Goal: Use online tool/utility

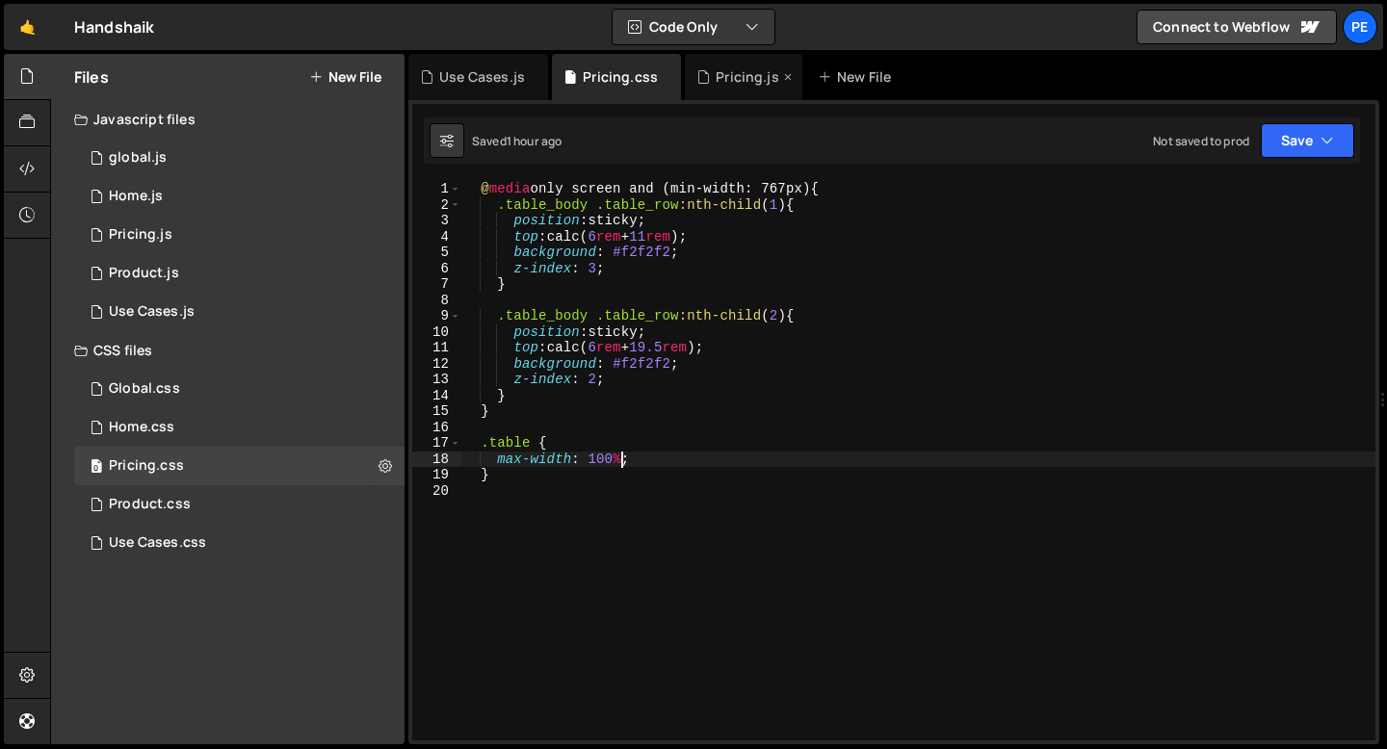
scroll to position [0, 11]
click at [137, 279] on div "Product.js" at bounding box center [144, 273] width 70 height 17
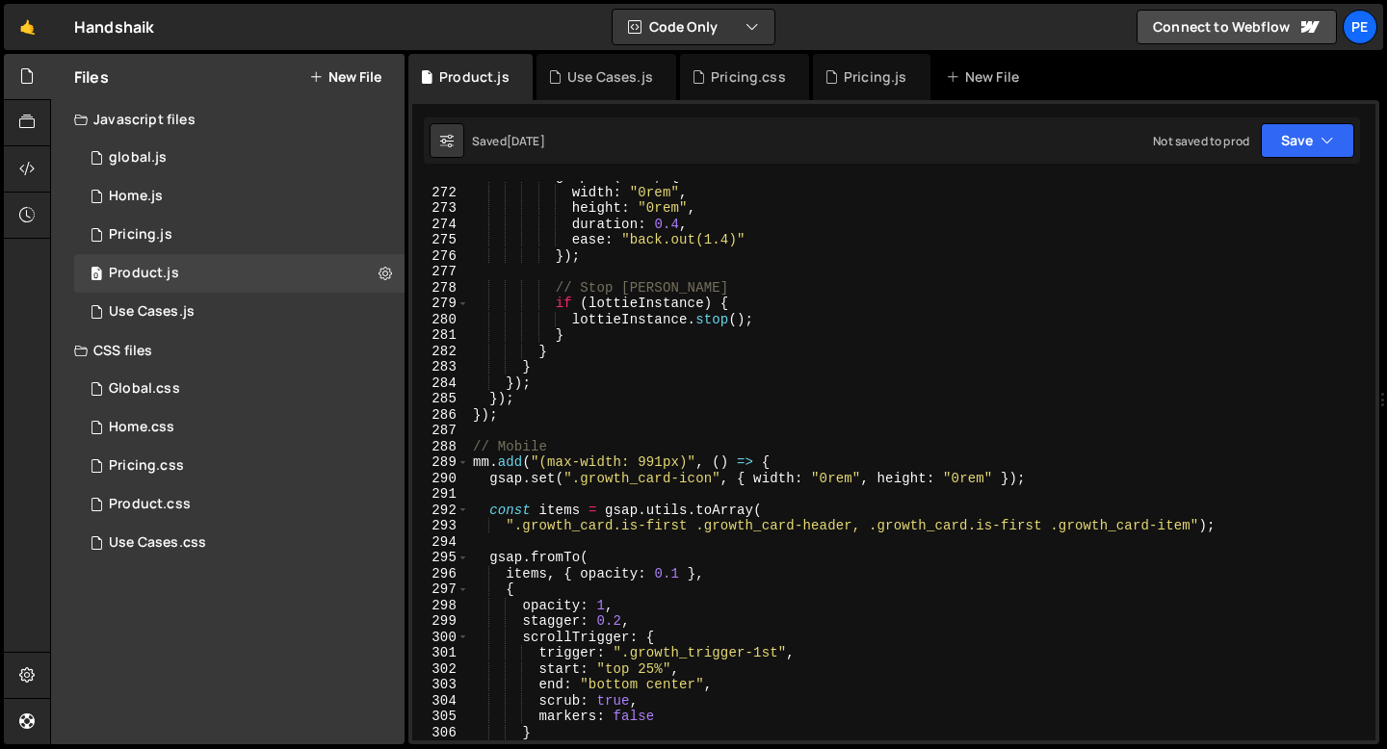
scroll to position [4359, 0]
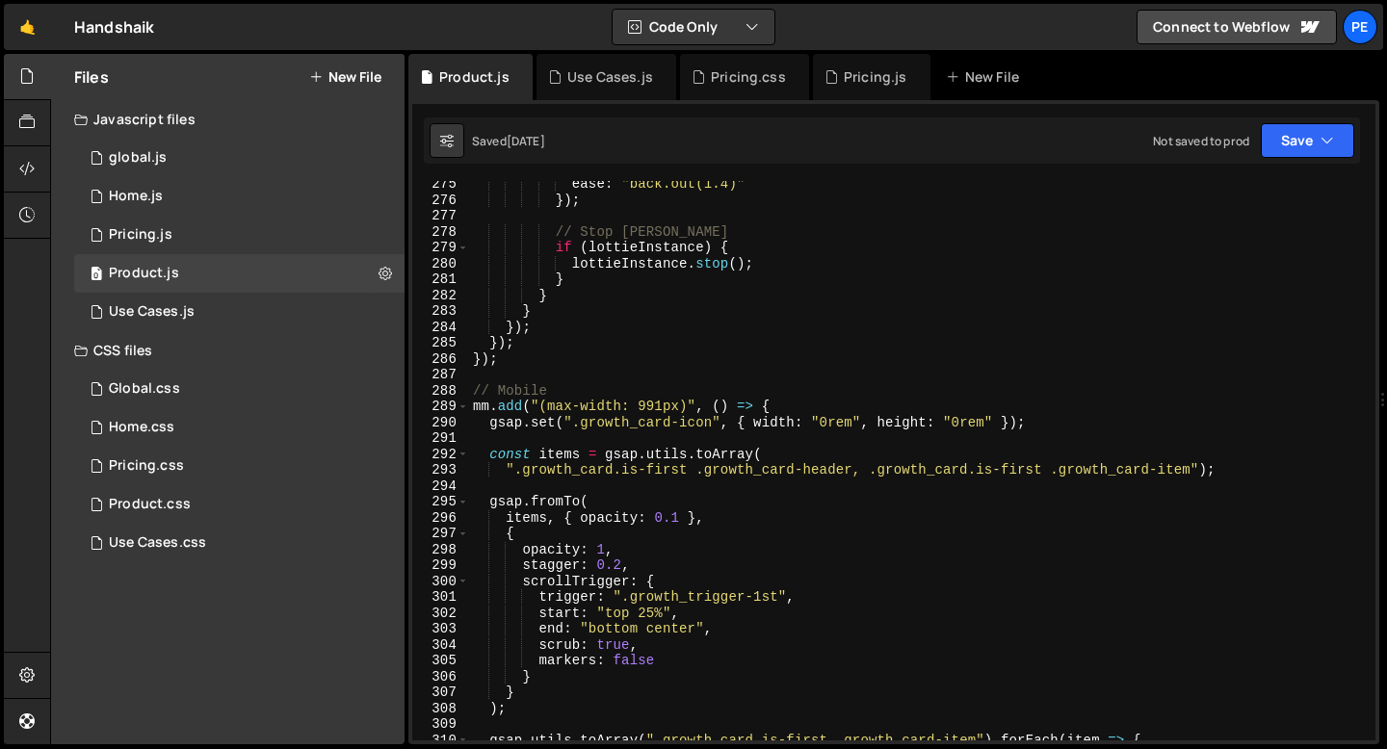
click at [504, 375] on div "ease : "back.out(1.4)" }) ; // Stop [PERSON_NAME] if ( lottieInstance ) { lotti…" at bounding box center [918, 471] width 899 height 591
click at [518, 366] on div "ease : "back.out(1.4)" }) ; // Stop [PERSON_NAME] if ( lottieInstance ) { lotti…" at bounding box center [918, 471] width 899 height 591
type textarea "});"
click at [516, 375] on div "ease : "back.out(1.4)" }) ; // Stop [PERSON_NAME] if ( lottieInstance ) { lotti…" at bounding box center [918, 471] width 899 height 591
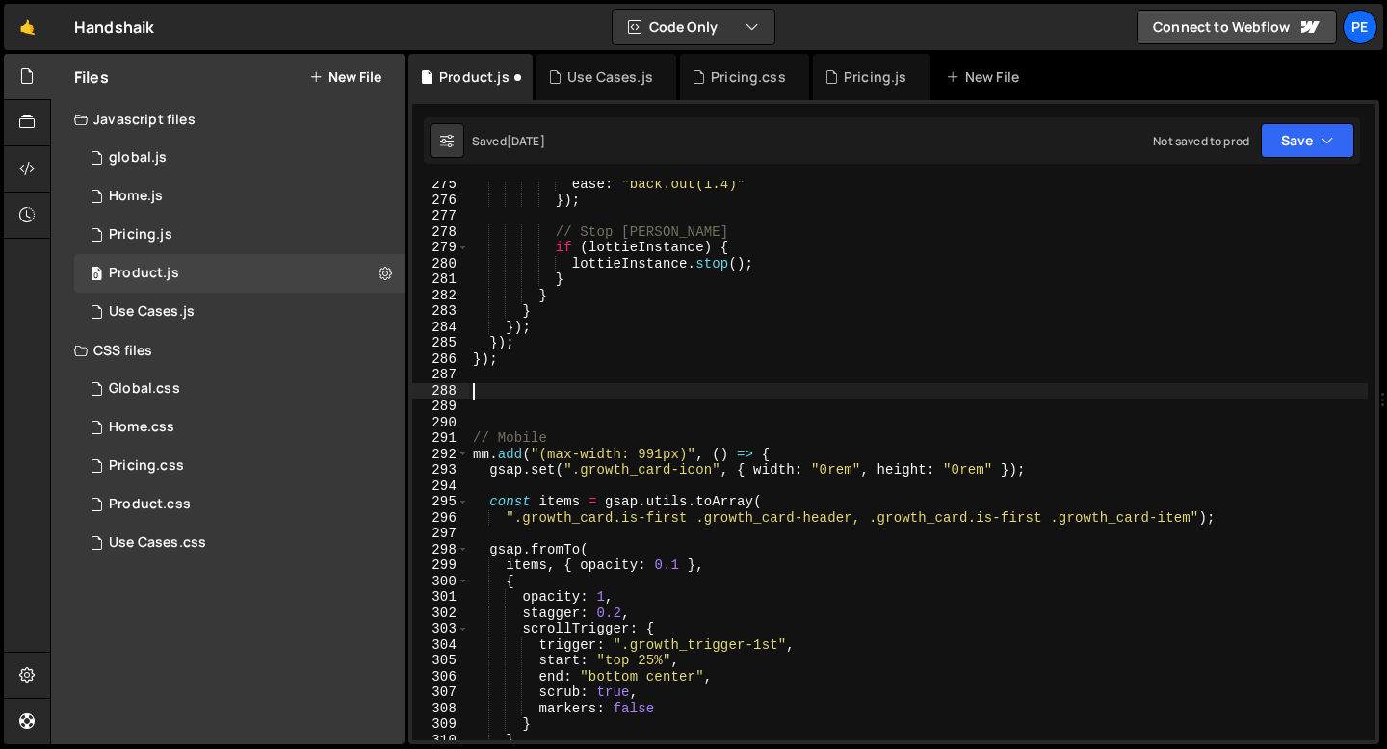
paste textarea "});"
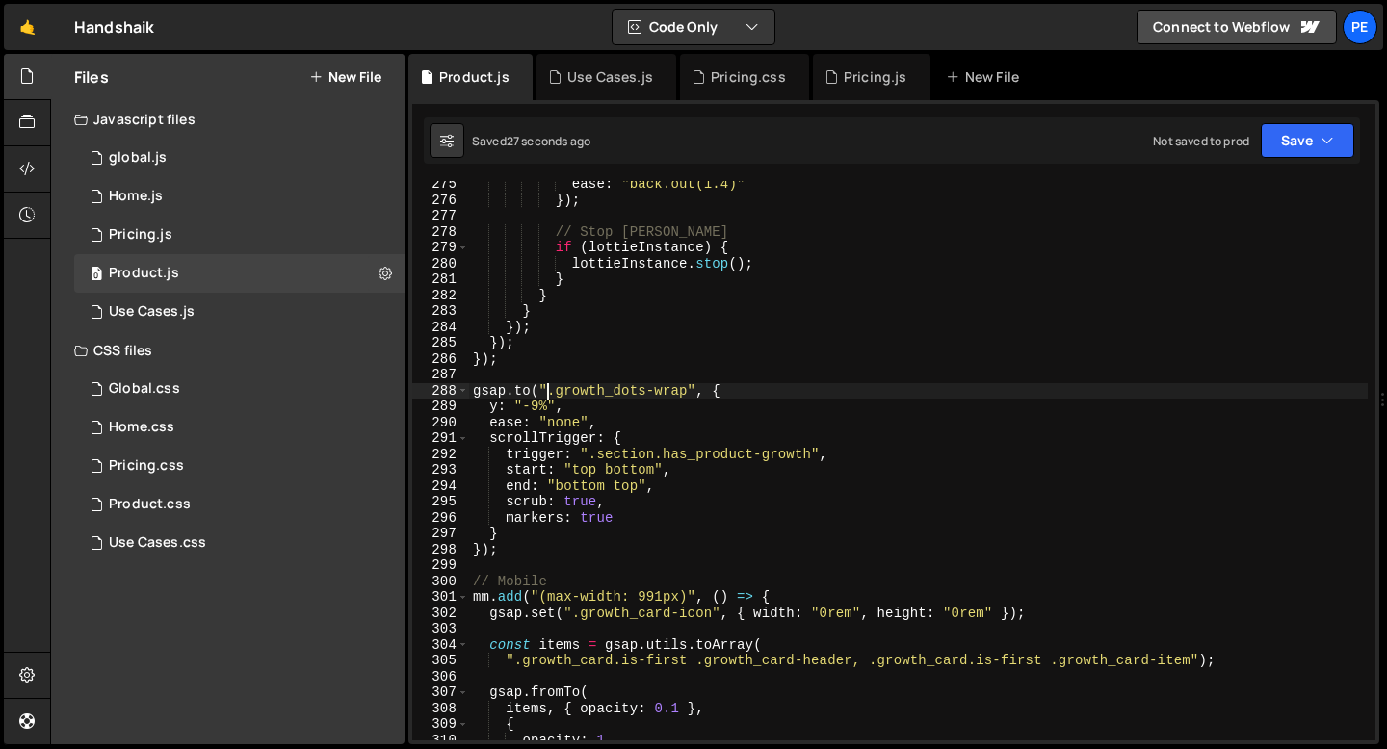
click at [548, 391] on div "ease : "back.out(1.4)" }) ; // Stop [PERSON_NAME] if ( lottieInstance ) { lotti…" at bounding box center [918, 471] width 899 height 591
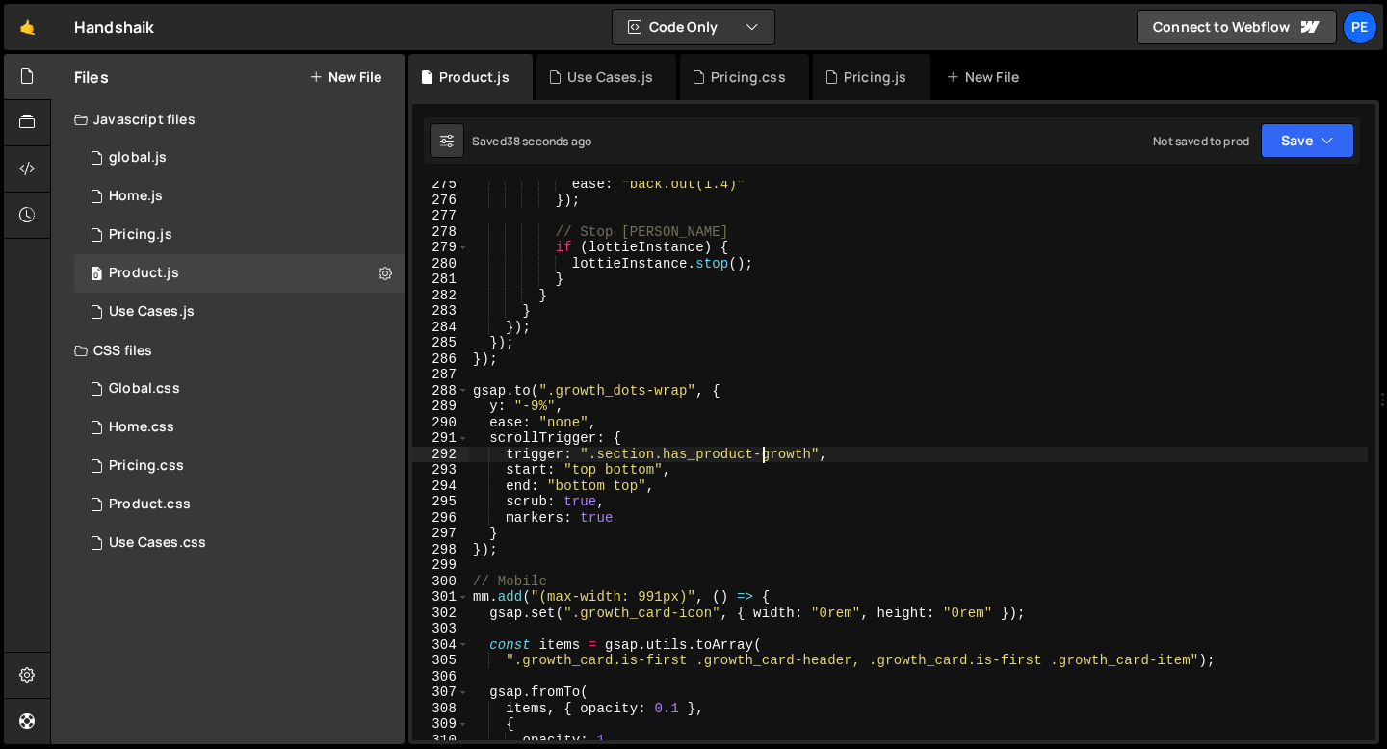
click at [759, 455] on div "ease : "back.out(1.4)" }) ; // Stop [PERSON_NAME] if ( lottieInstance ) { lotti…" at bounding box center [918, 471] width 899 height 591
click at [621, 484] on div "ease : "back.out(1.4)" }) ; // Stop [PERSON_NAME] if ( lottieInstance ) { lotti…" at bounding box center [918, 471] width 899 height 591
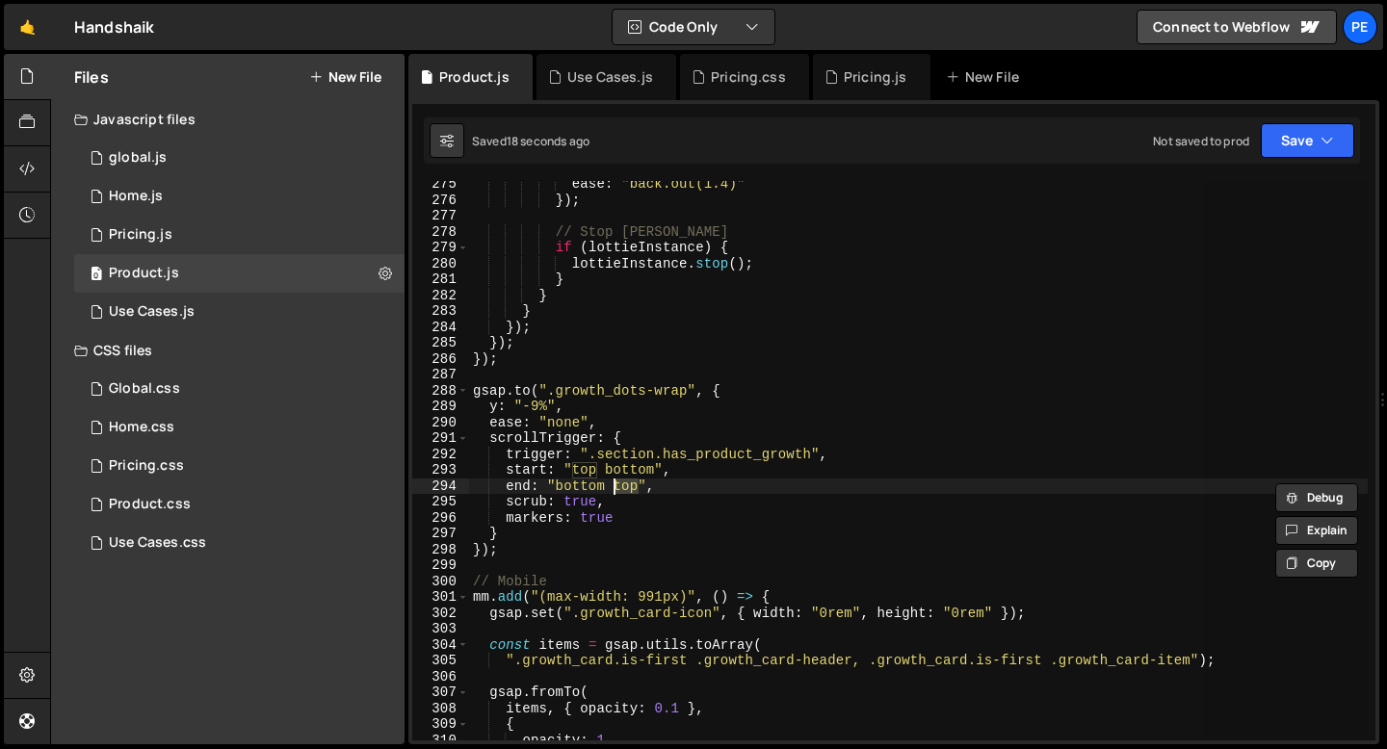
click at [621, 484] on div "ease : "back.out(1.4)" }) ; // Stop [PERSON_NAME] if ( lottieInstance ) { lotti…" at bounding box center [918, 461] width 899 height 560
click at [621, 484] on div "ease : "back.out(1.4)" }) ; // Stop [PERSON_NAME] if ( lottieInstance ) { lotti…" at bounding box center [918, 471] width 899 height 591
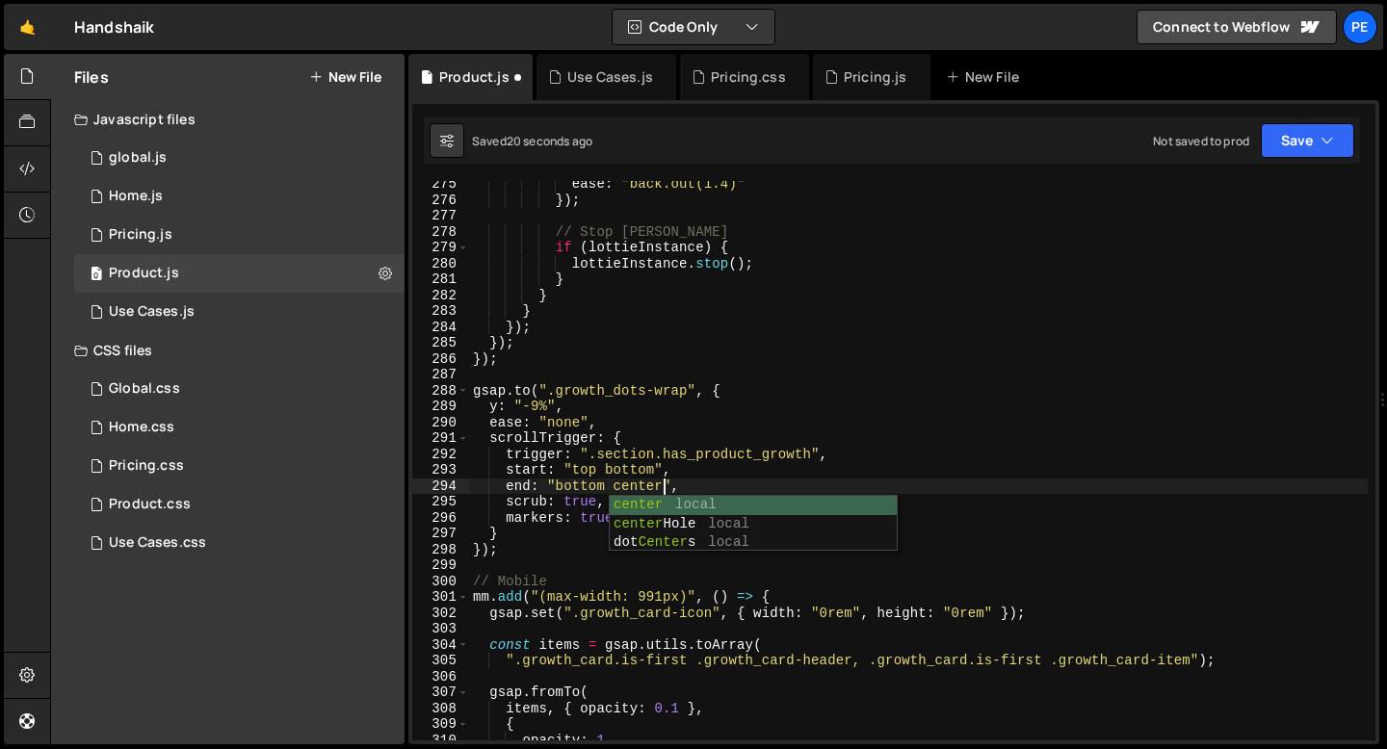
scroll to position [0, 13]
click at [637, 488] on div "ease : "back.out(1.4)" }) ; // Stop [PERSON_NAME] if ( lottieInstance ) { lotti…" at bounding box center [918, 471] width 899 height 591
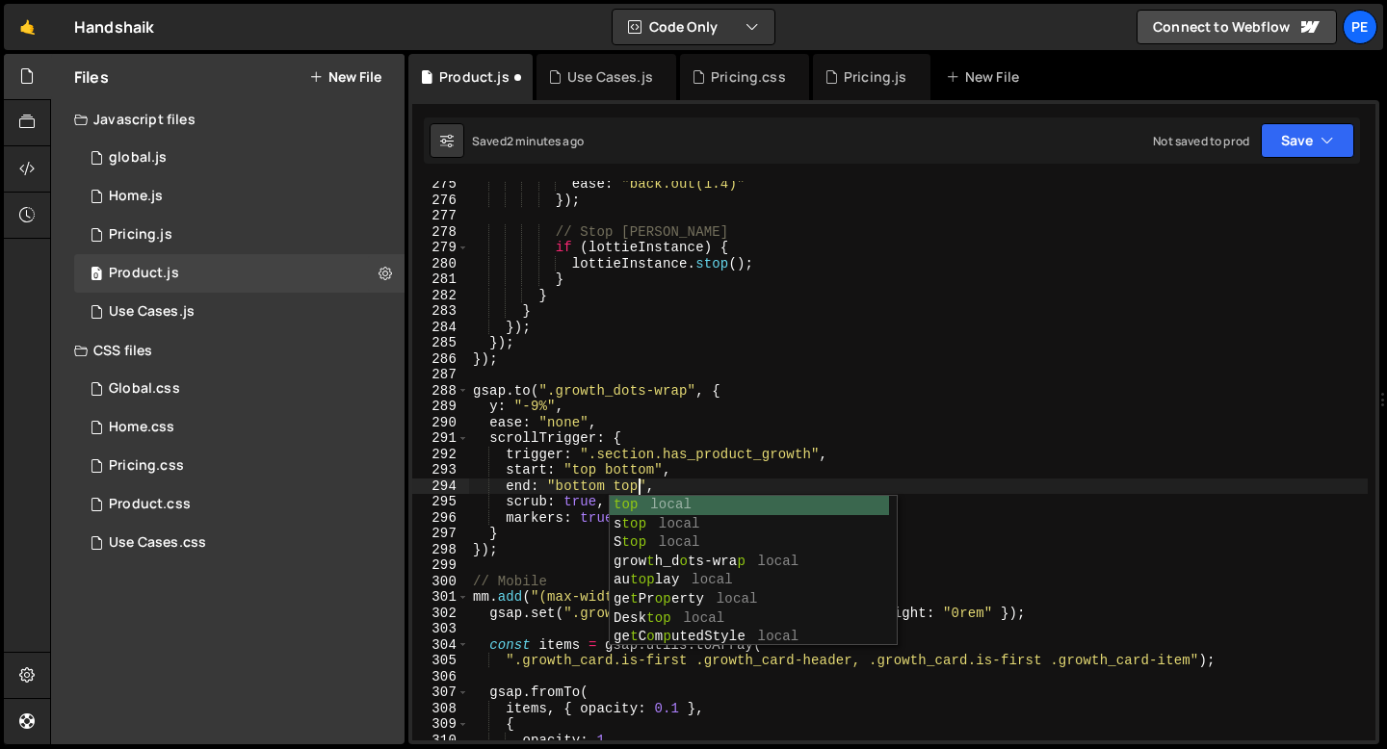
scroll to position [0, 11]
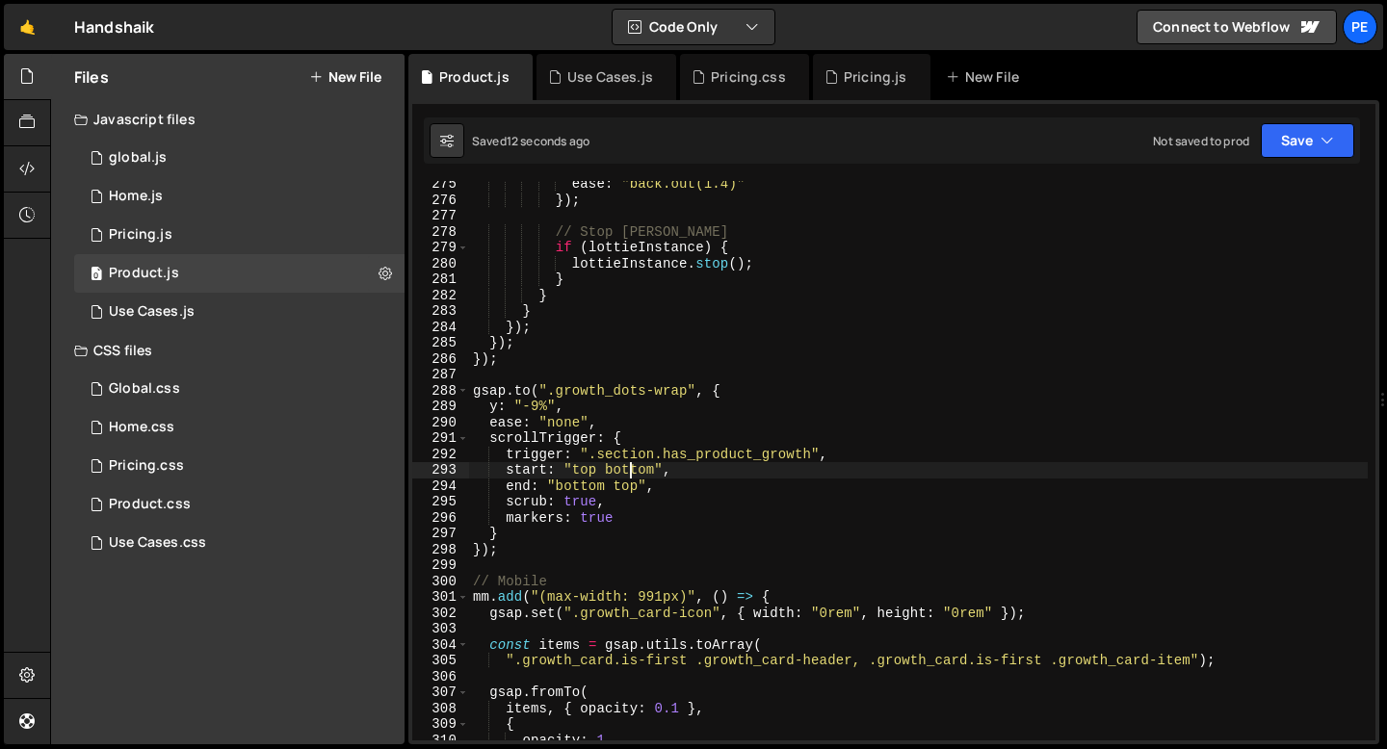
click at [634, 472] on div "ease : "back.out(1.4)" }) ; // Stop [PERSON_NAME] if ( lottieInstance ) { lotti…" at bounding box center [918, 471] width 899 height 591
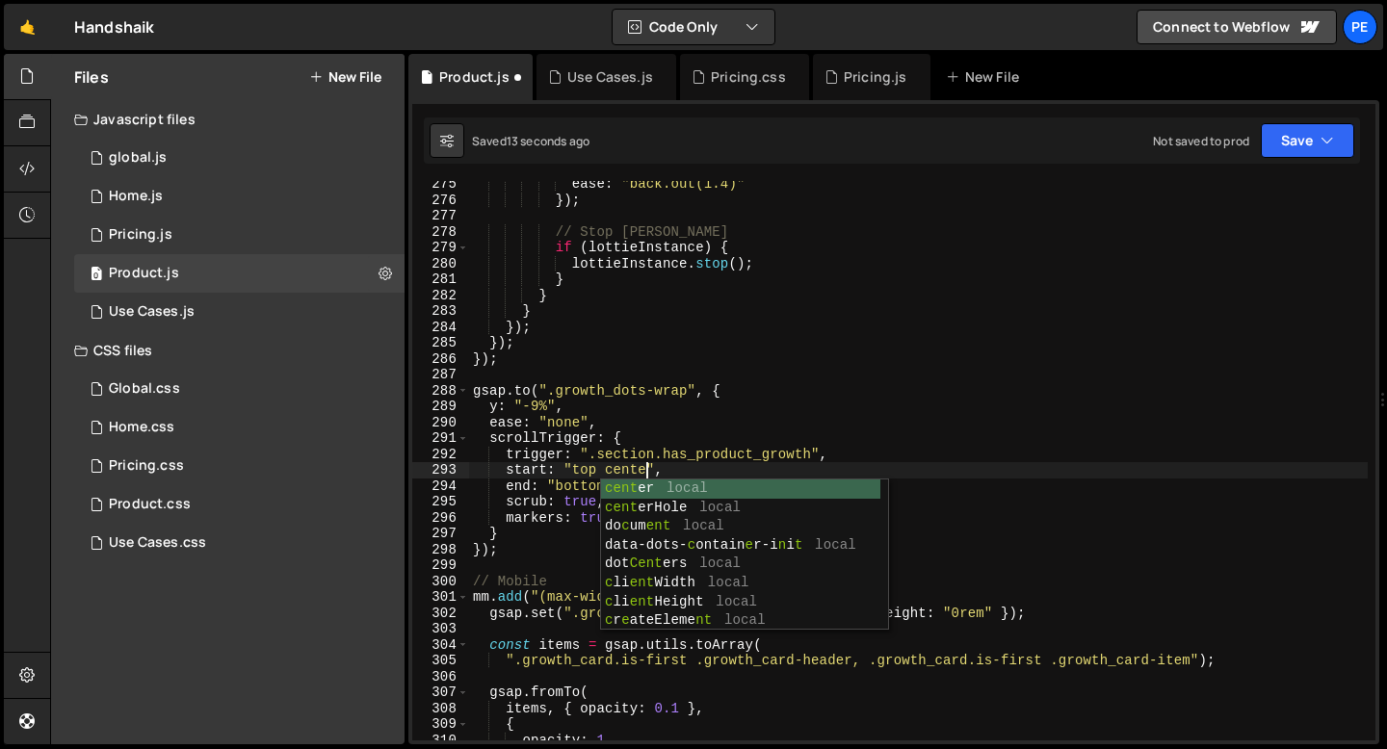
scroll to position [0, 12]
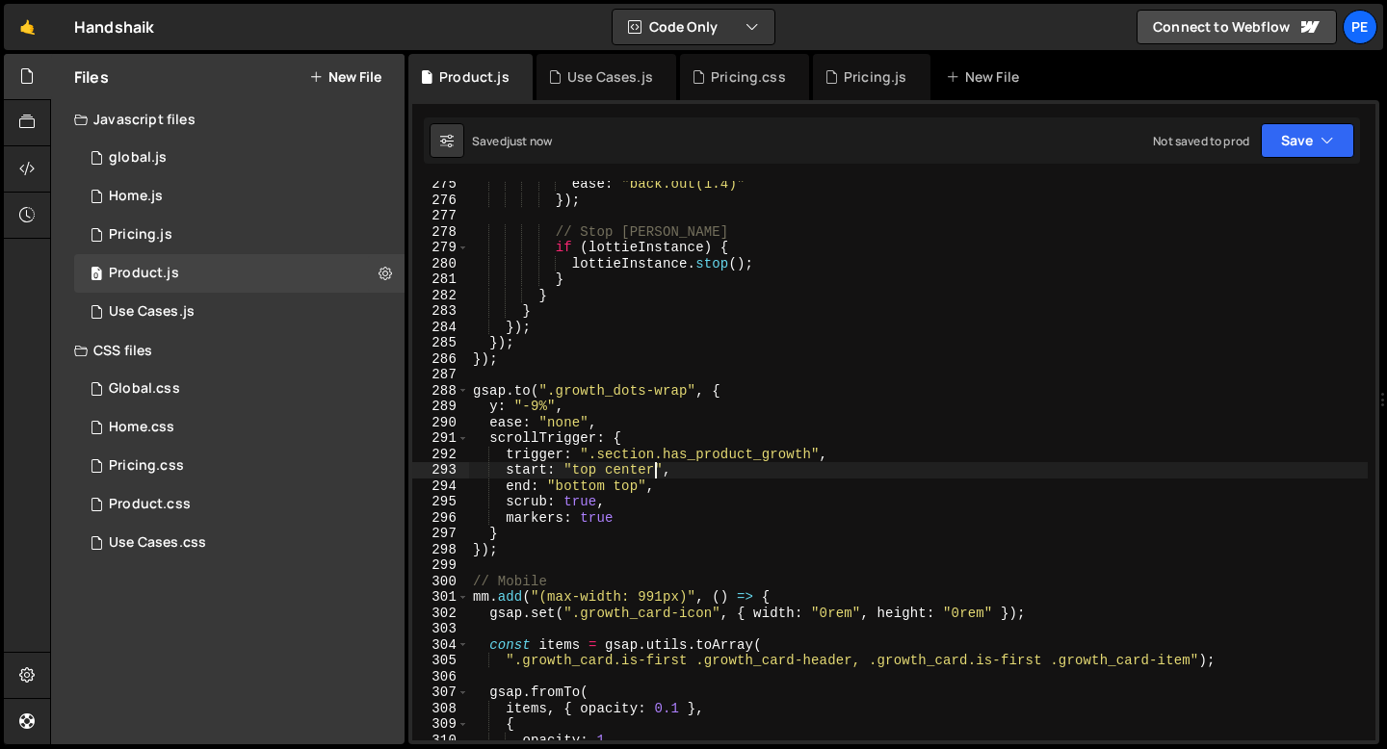
type textarea "start: "top center","
